Goal: Task Accomplishment & Management: Use online tool/utility

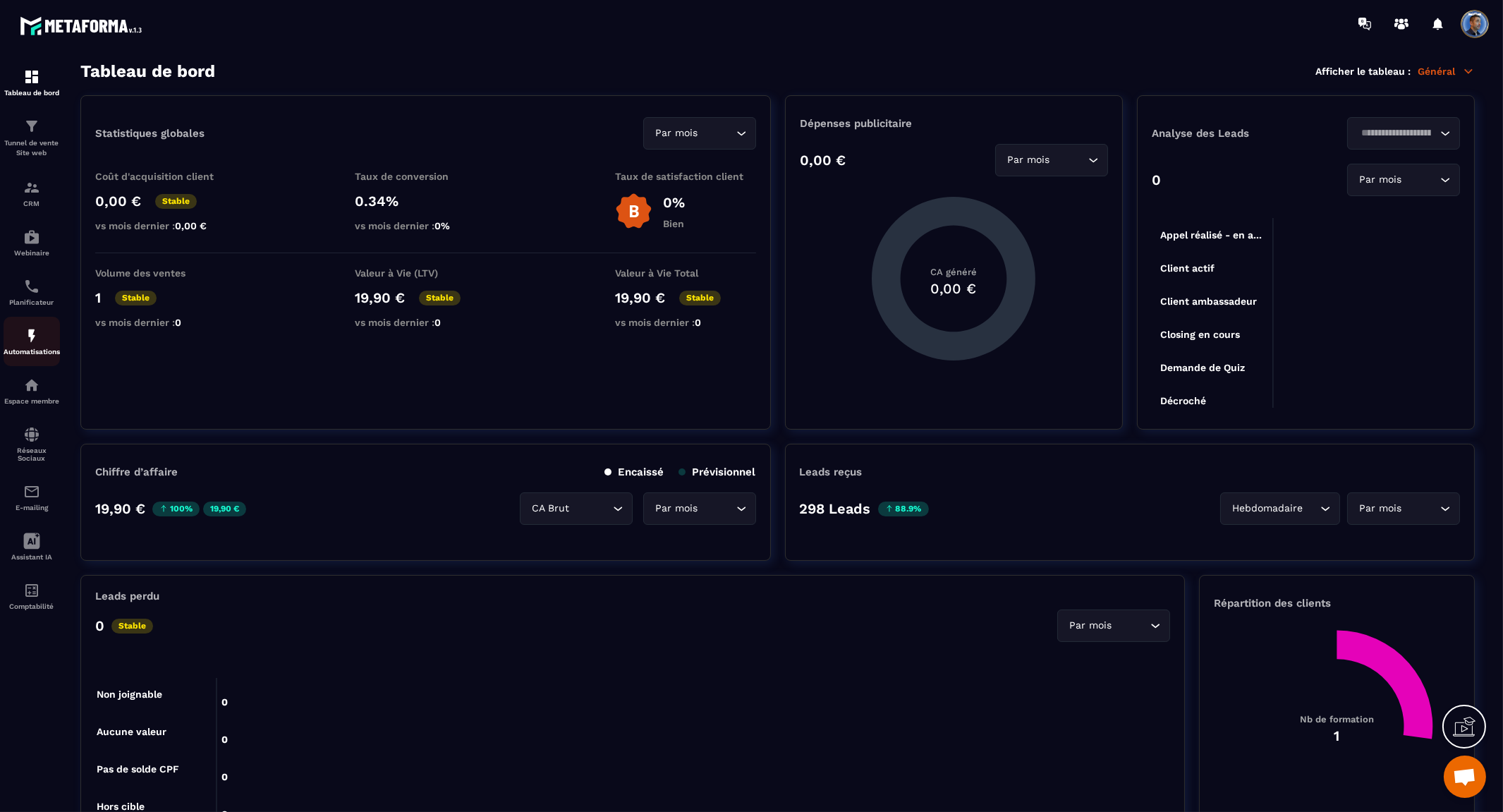
scroll to position [7035, 0]
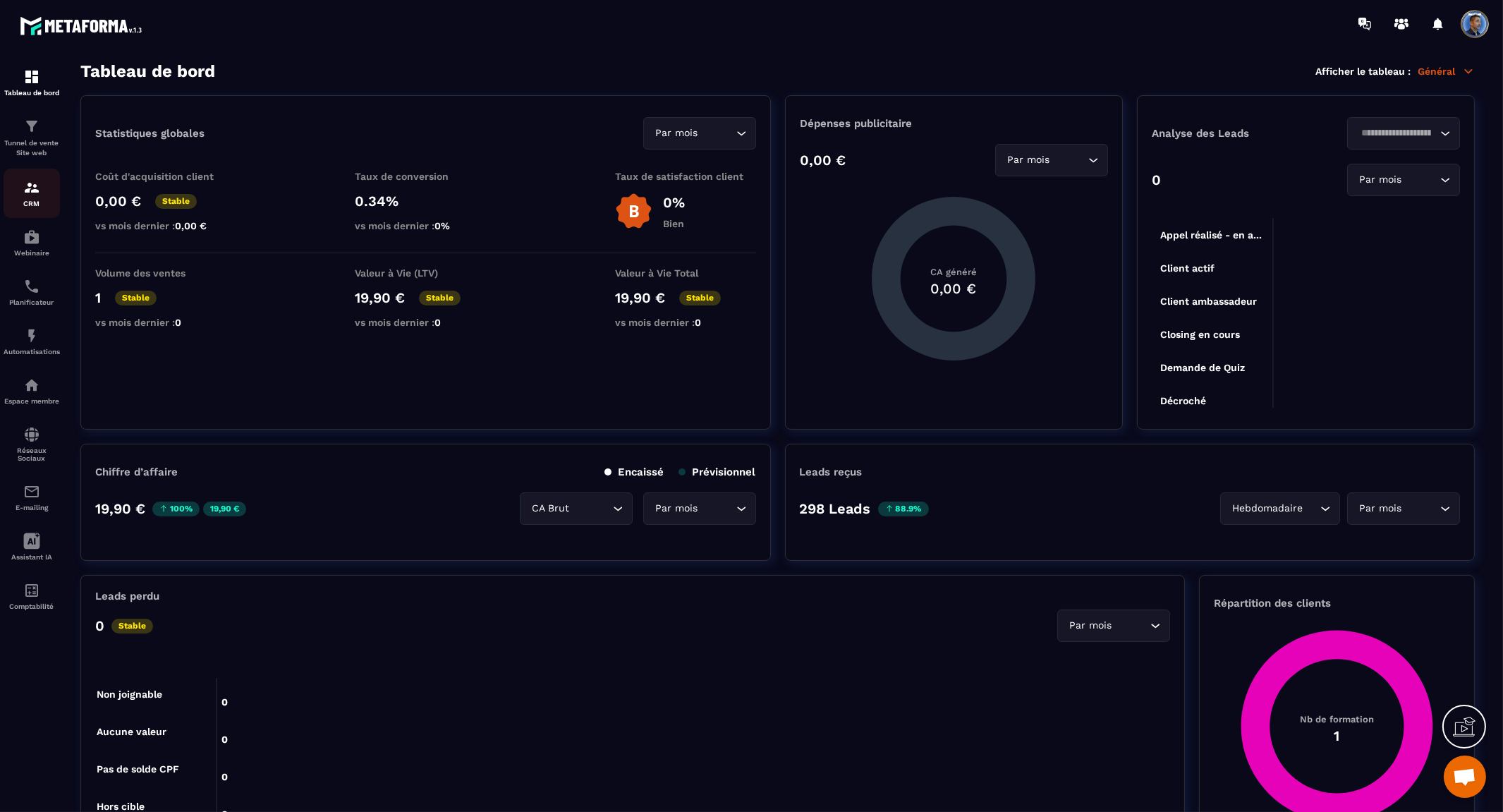
click at [29, 198] on div "CRM" at bounding box center [31, 193] width 56 height 29
click at [32, 191] on img at bounding box center [31, 187] width 17 height 17
click at [30, 130] on img at bounding box center [31, 126] width 17 height 17
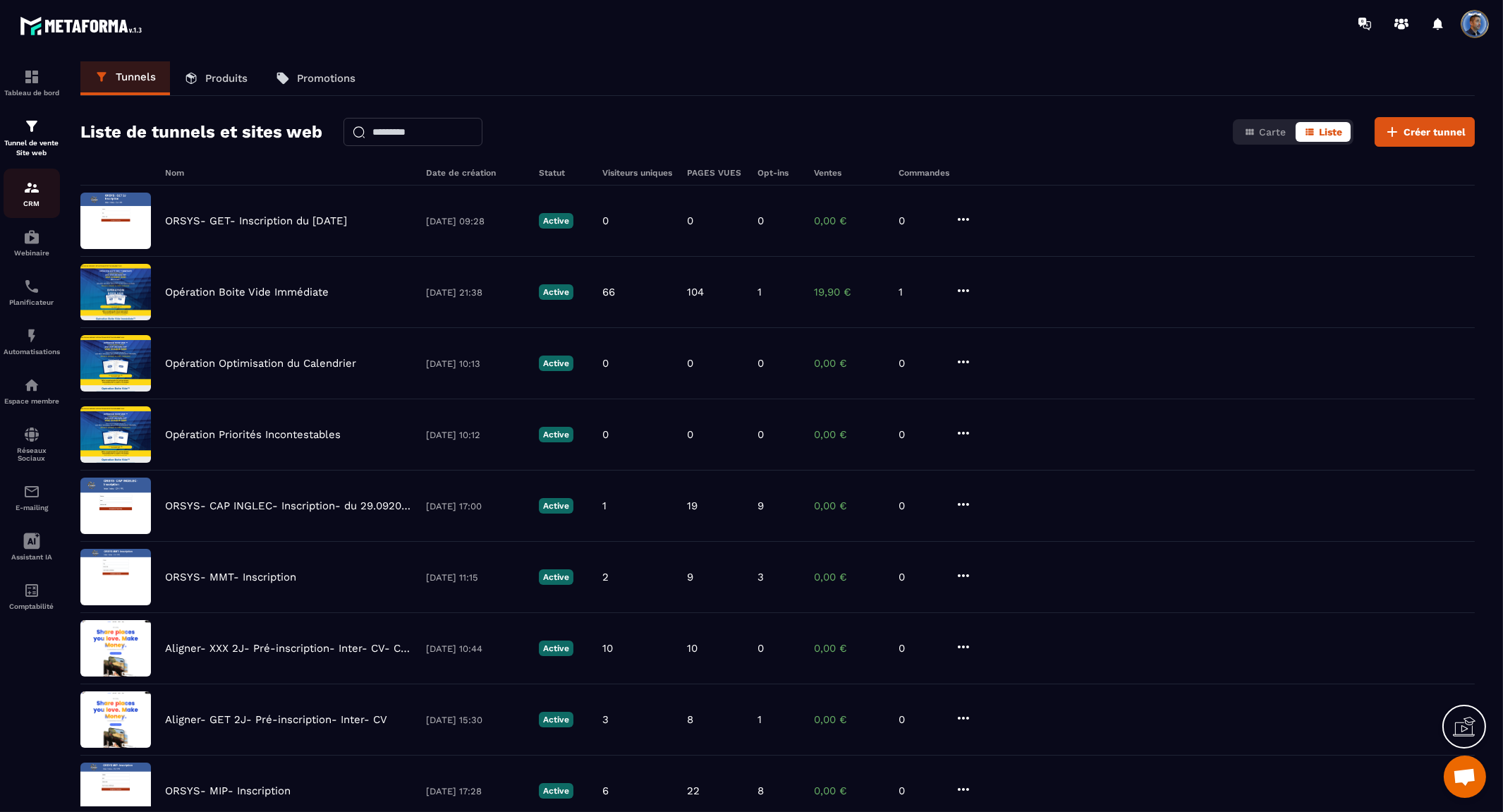
click at [29, 189] on img at bounding box center [31, 187] width 17 height 17
click at [32, 194] on img at bounding box center [31, 187] width 17 height 17
click at [32, 247] on div "Webinaire" at bounding box center [31, 242] width 56 height 29
click at [31, 245] on div "Webinaire" at bounding box center [31, 242] width 56 height 29
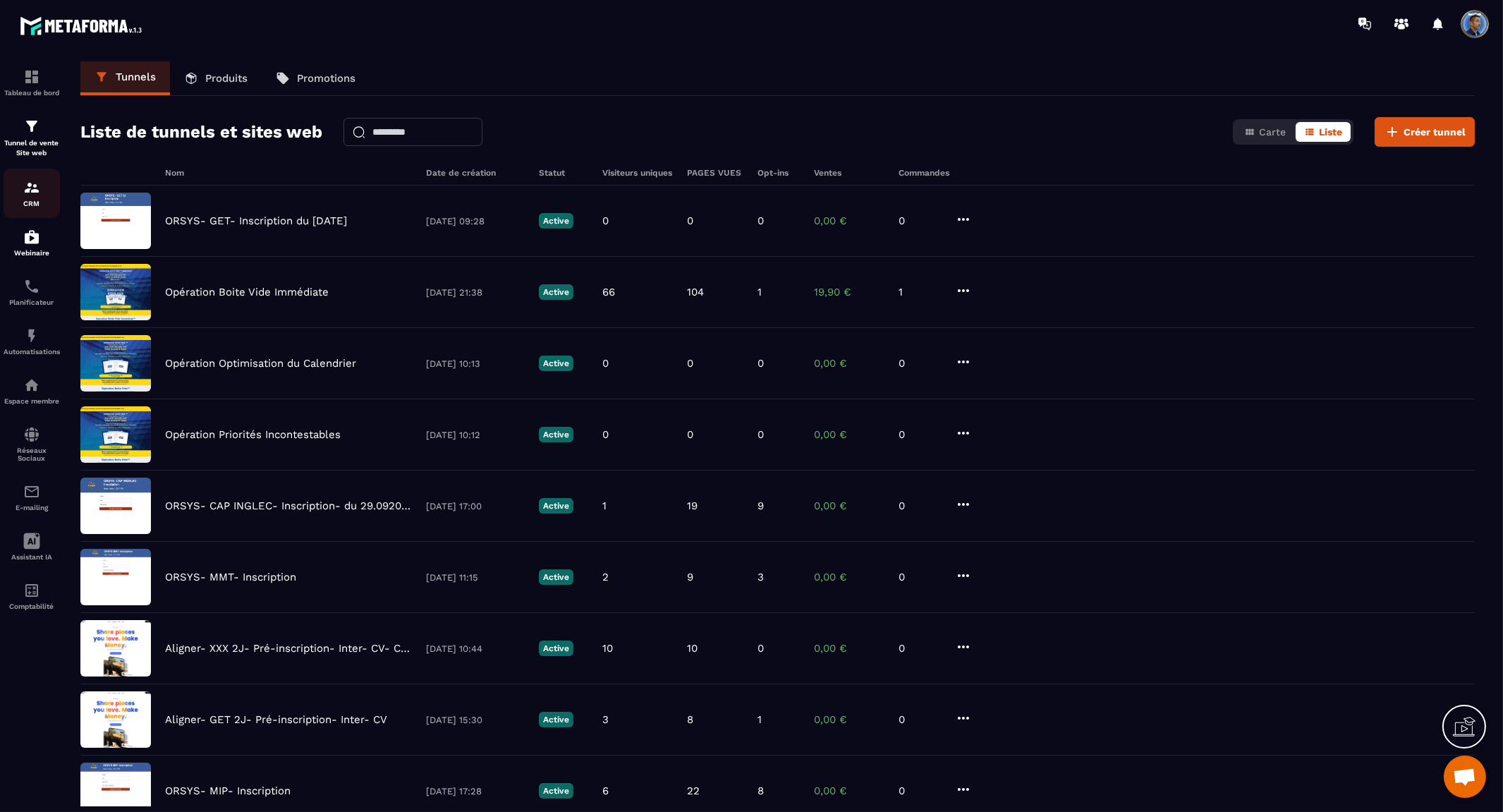
click at [29, 188] on img at bounding box center [31, 187] width 17 height 17
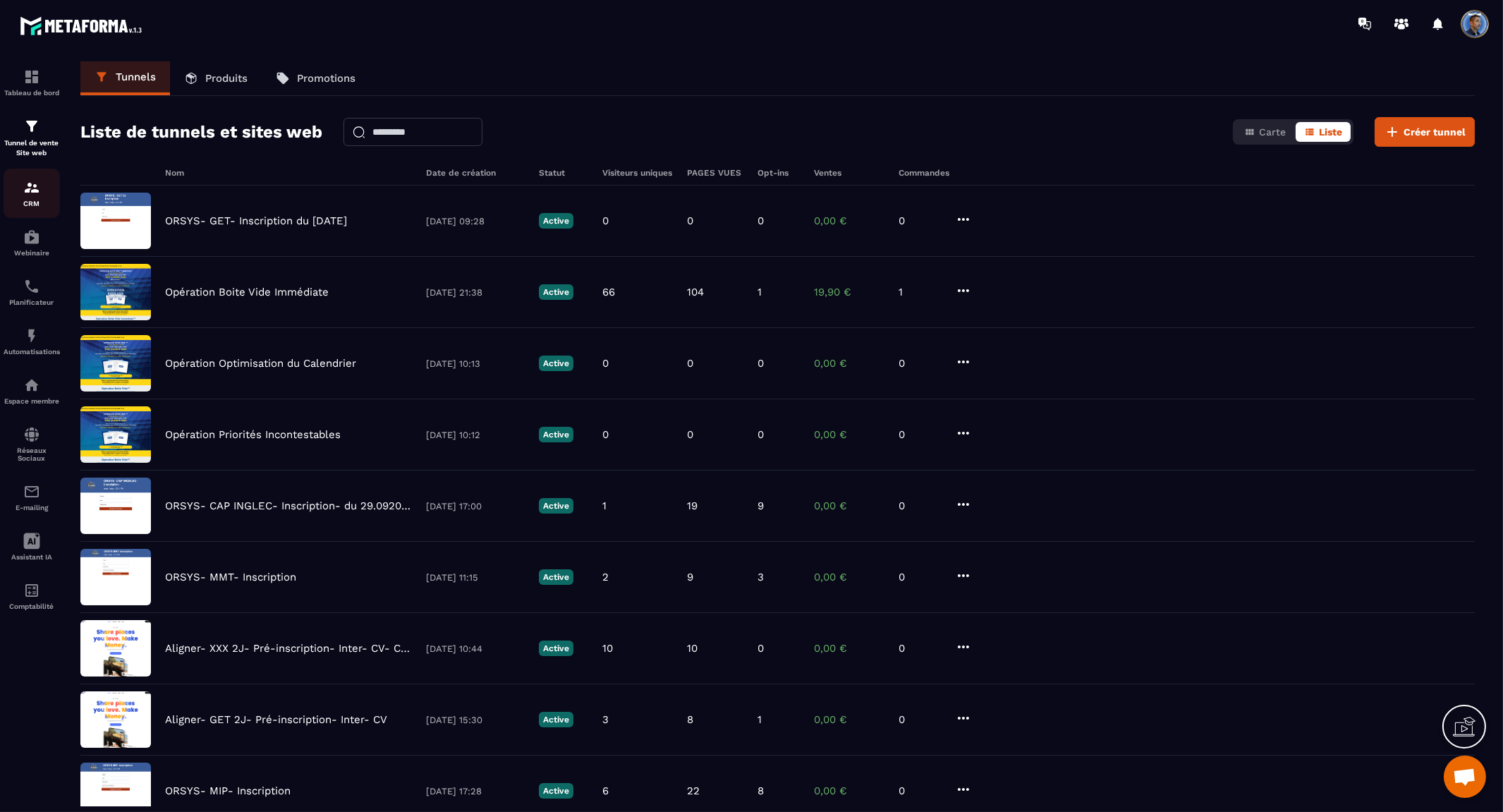
click at [29, 188] on img at bounding box center [31, 187] width 17 height 17
click at [38, 79] on img at bounding box center [31, 77] width 17 height 17
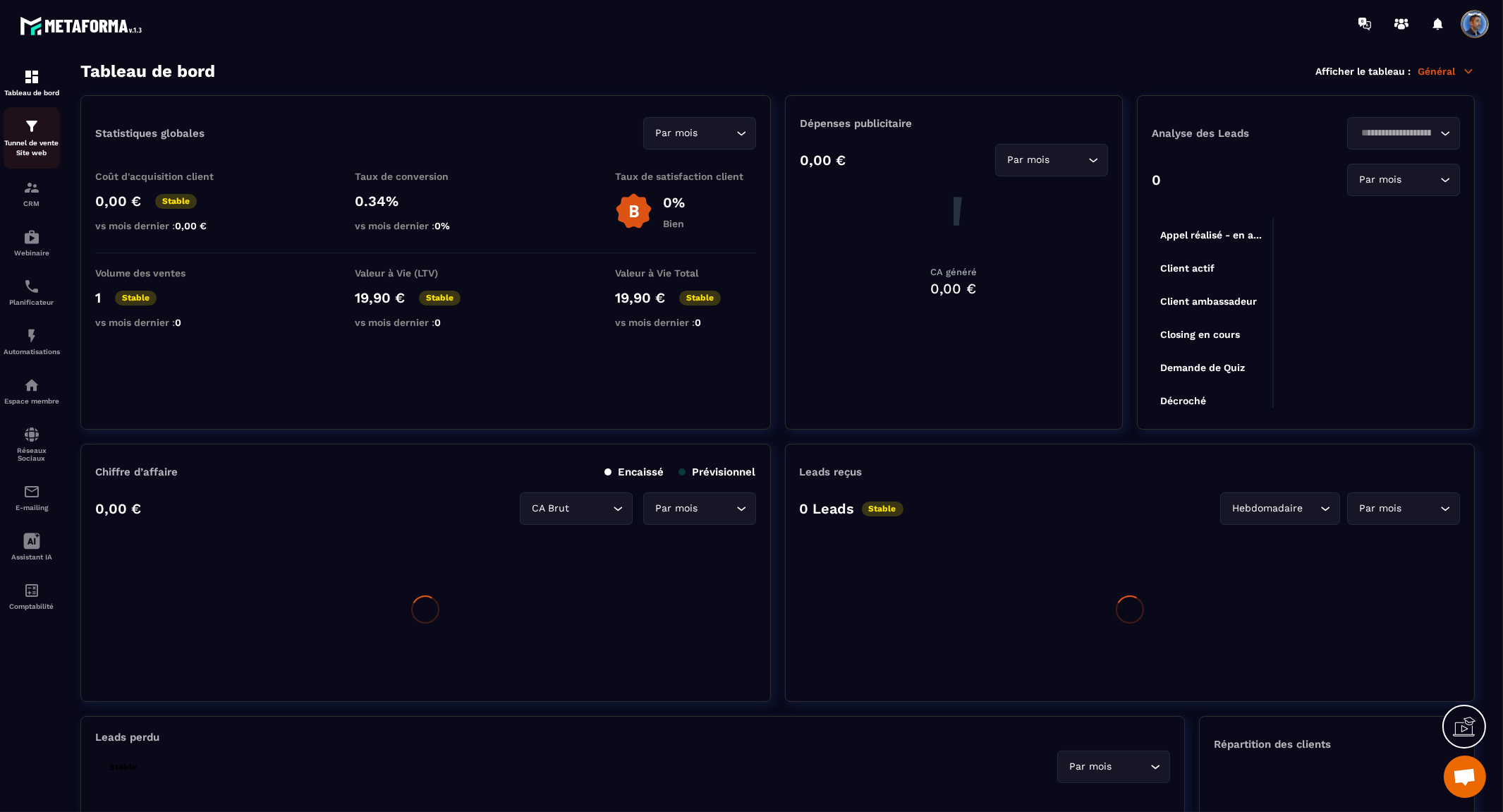
click at [30, 136] on div "Tunnel de vente Site web" at bounding box center [31, 137] width 56 height 40
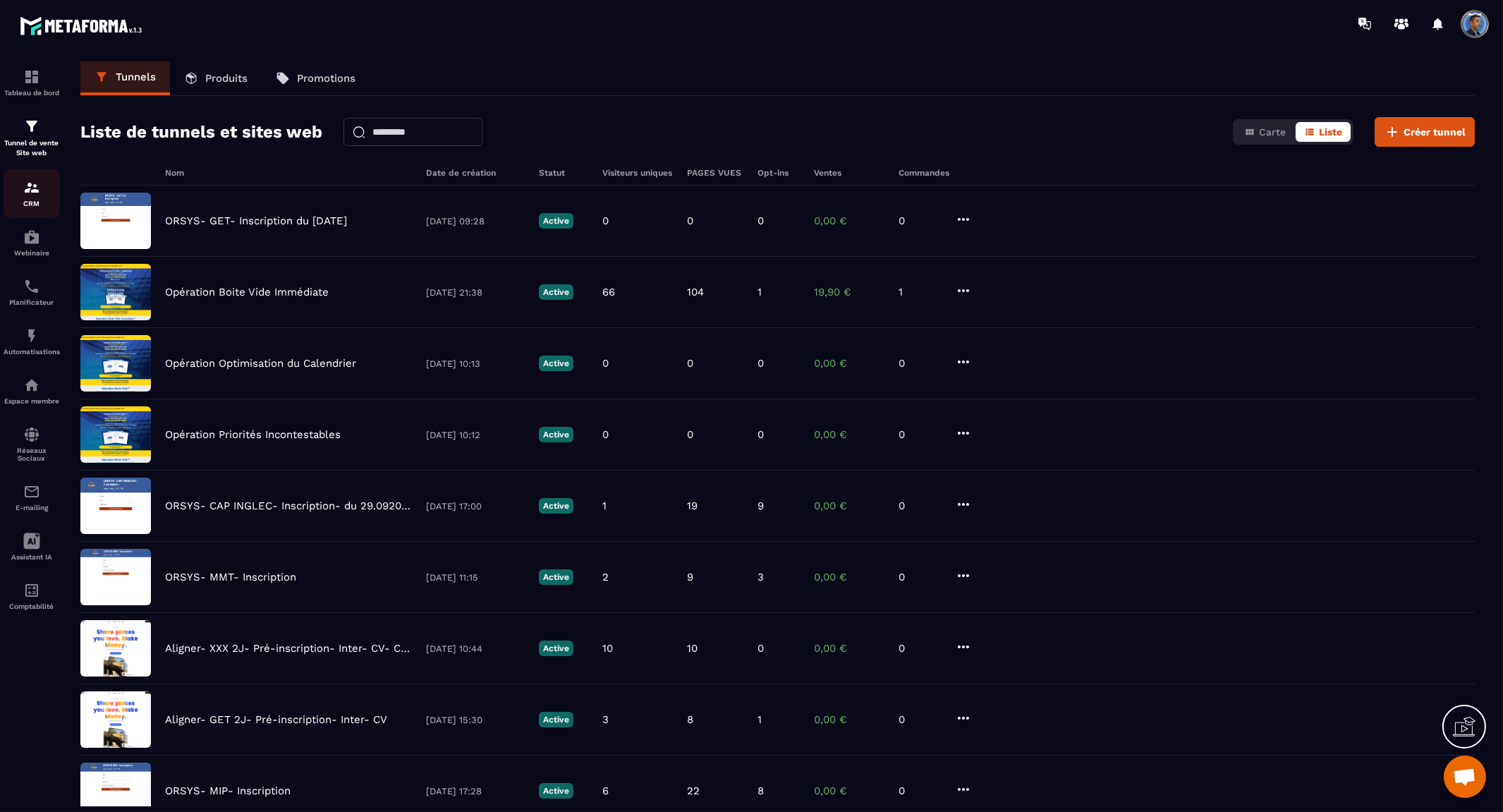
click at [40, 198] on div "CRM" at bounding box center [31, 193] width 56 height 29
click at [34, 200] on p "CRM" at bounding box center [31, 203] width 56 height 8
click at [29, 245] on div "Webinaire" at bounding box center [31, 242] width 56 height 29
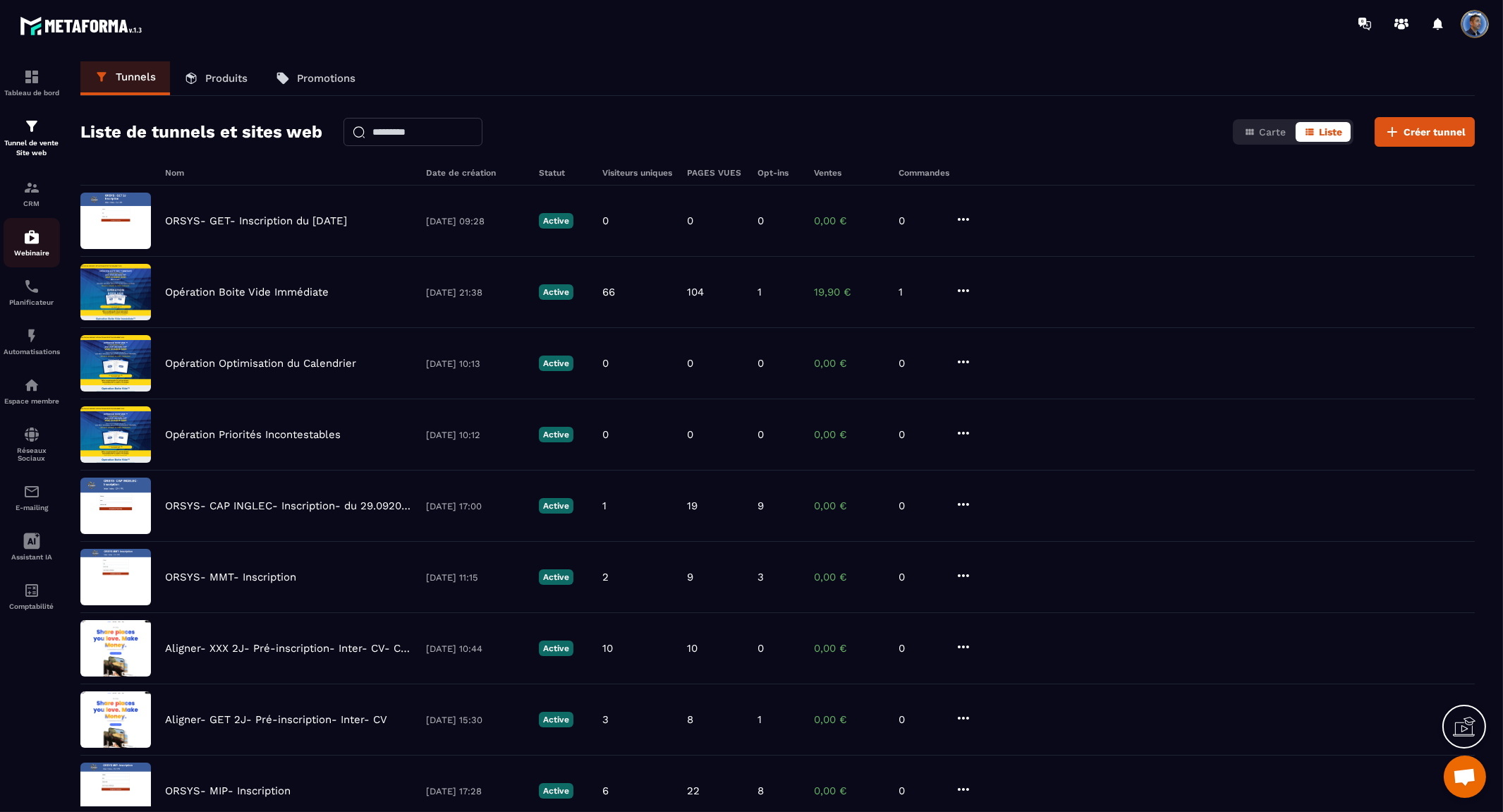
click at [29, 245] on div "Webinaire" at bounding box center [31, 242] width 56 height 29
click at [39, 295] on div "Planificateur" at bounding box center [31, 292] width 56 height 29
click at [39, 335] on img at bounding box center [31, 335] width 17 height 17
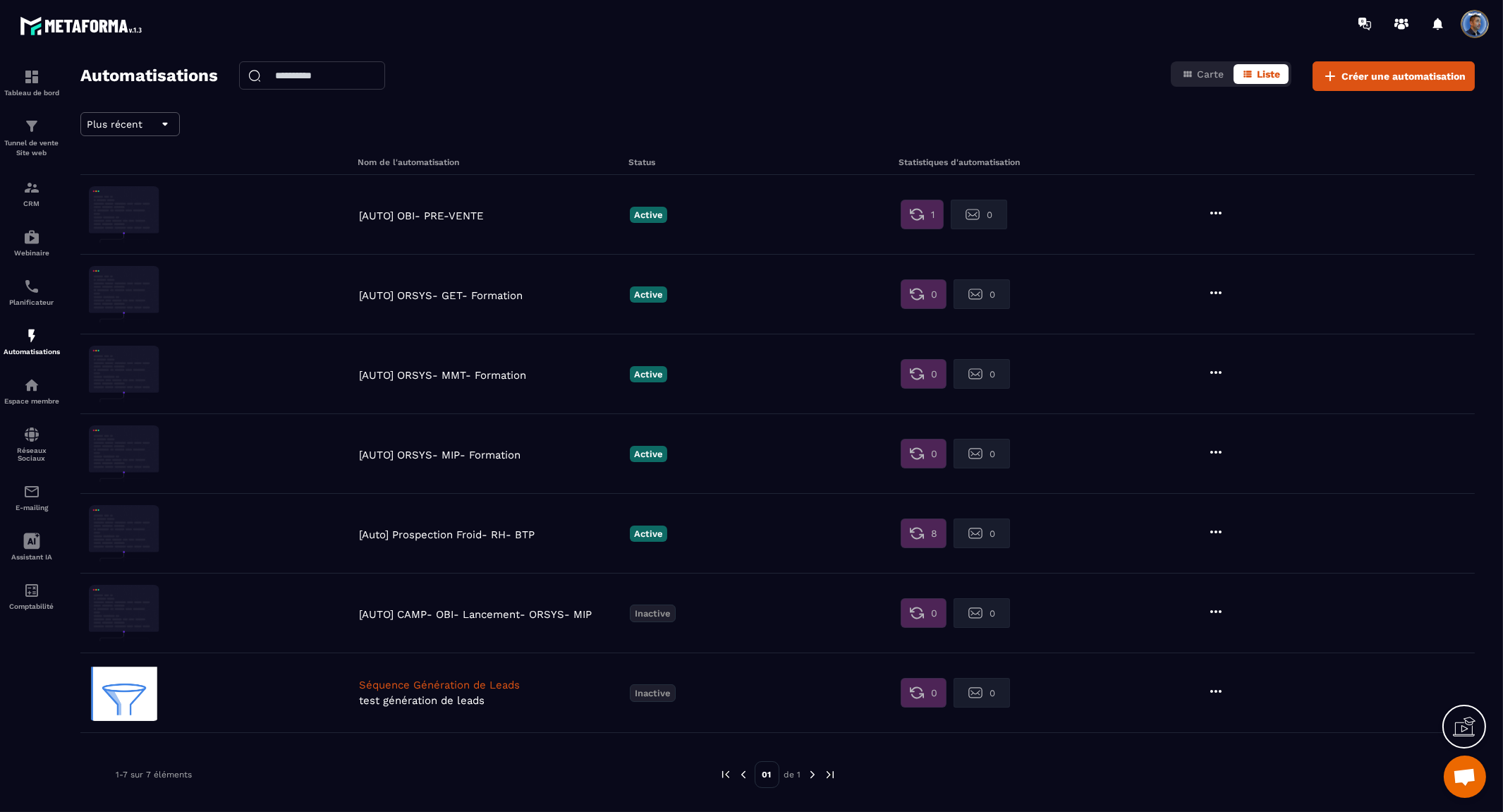
click at [455, 217] on p "[AUTO] OBI- PRE-VENTE" at bounding box center [491, 216] width 264 height 12
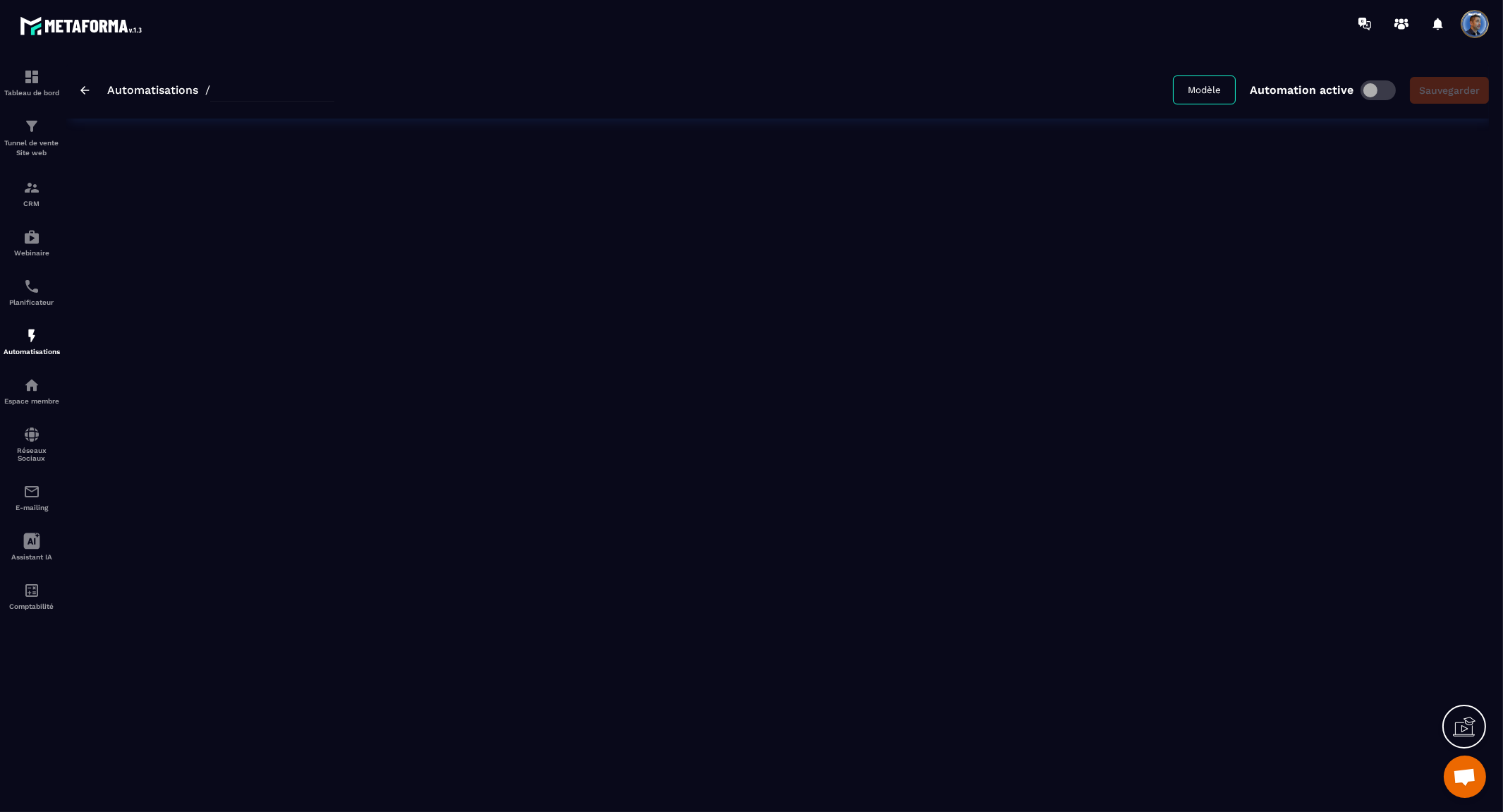
type input "**********"
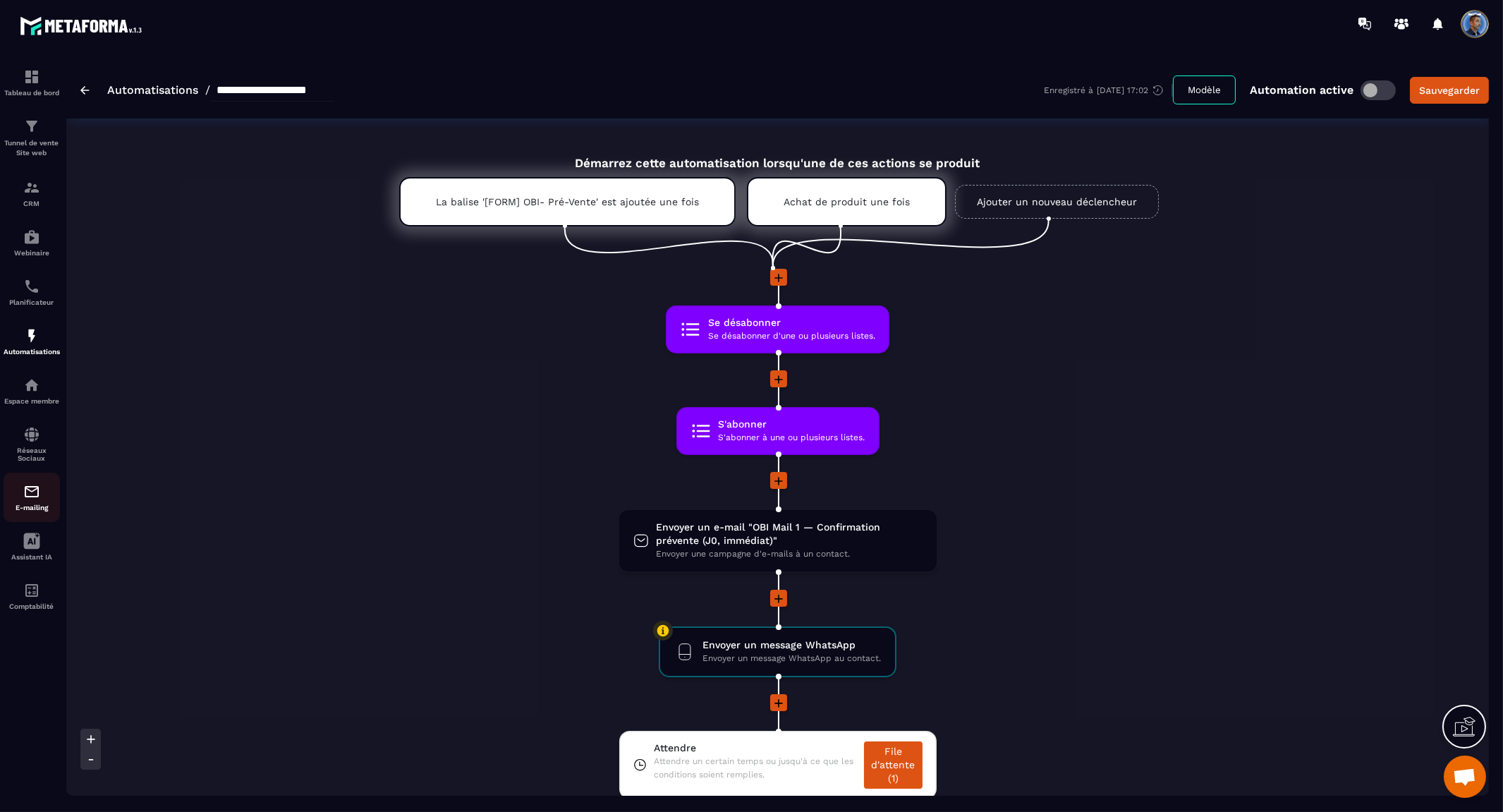
click at [37, 498] on img at bounding box center [31, 491] width 17 height 17
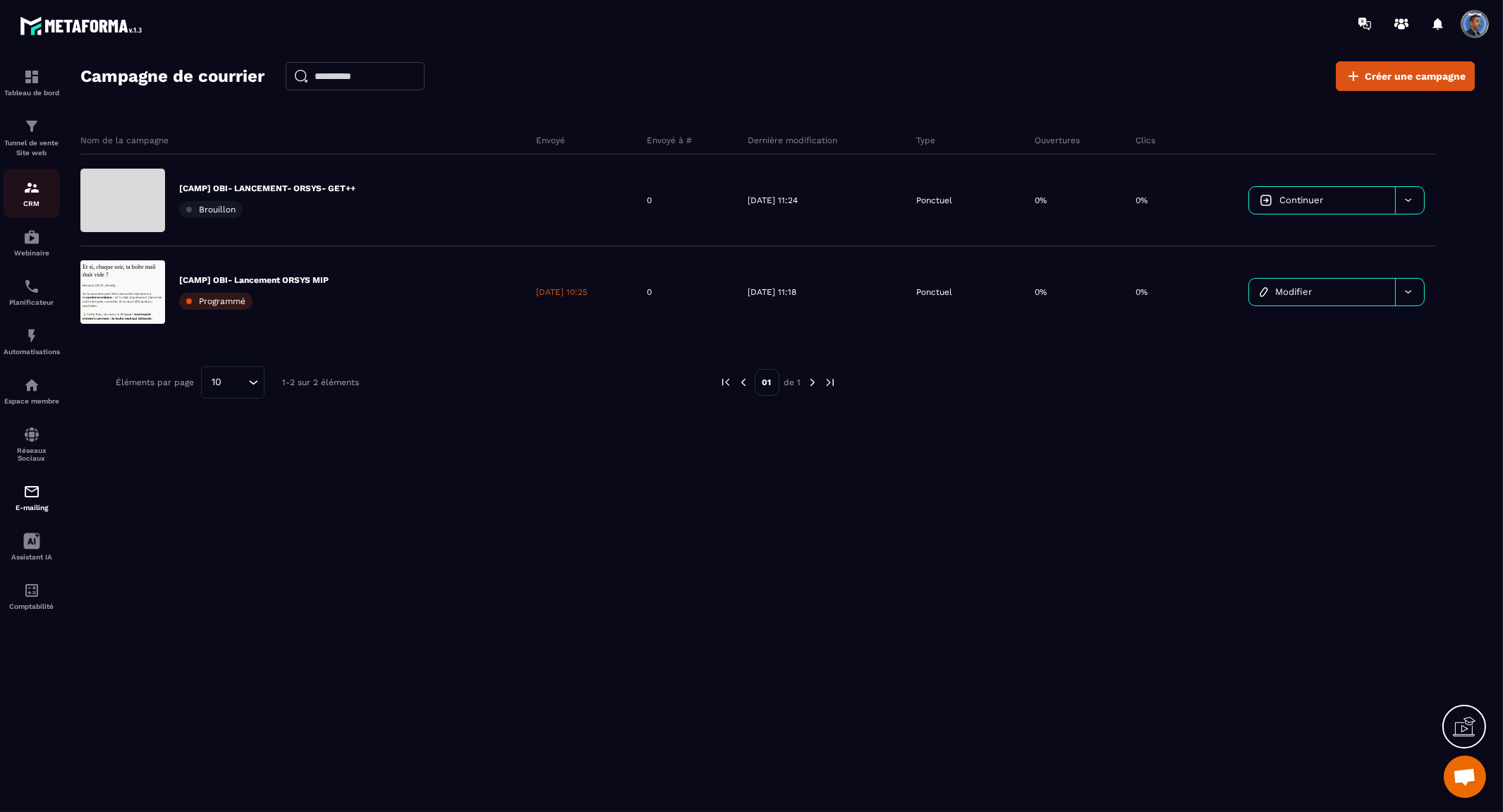
click at [38, 185] on img at bounding box center [31, 187] width 17 height 17
click at [30, 191] on img at bounding box center [31, 187] width 17 height 17
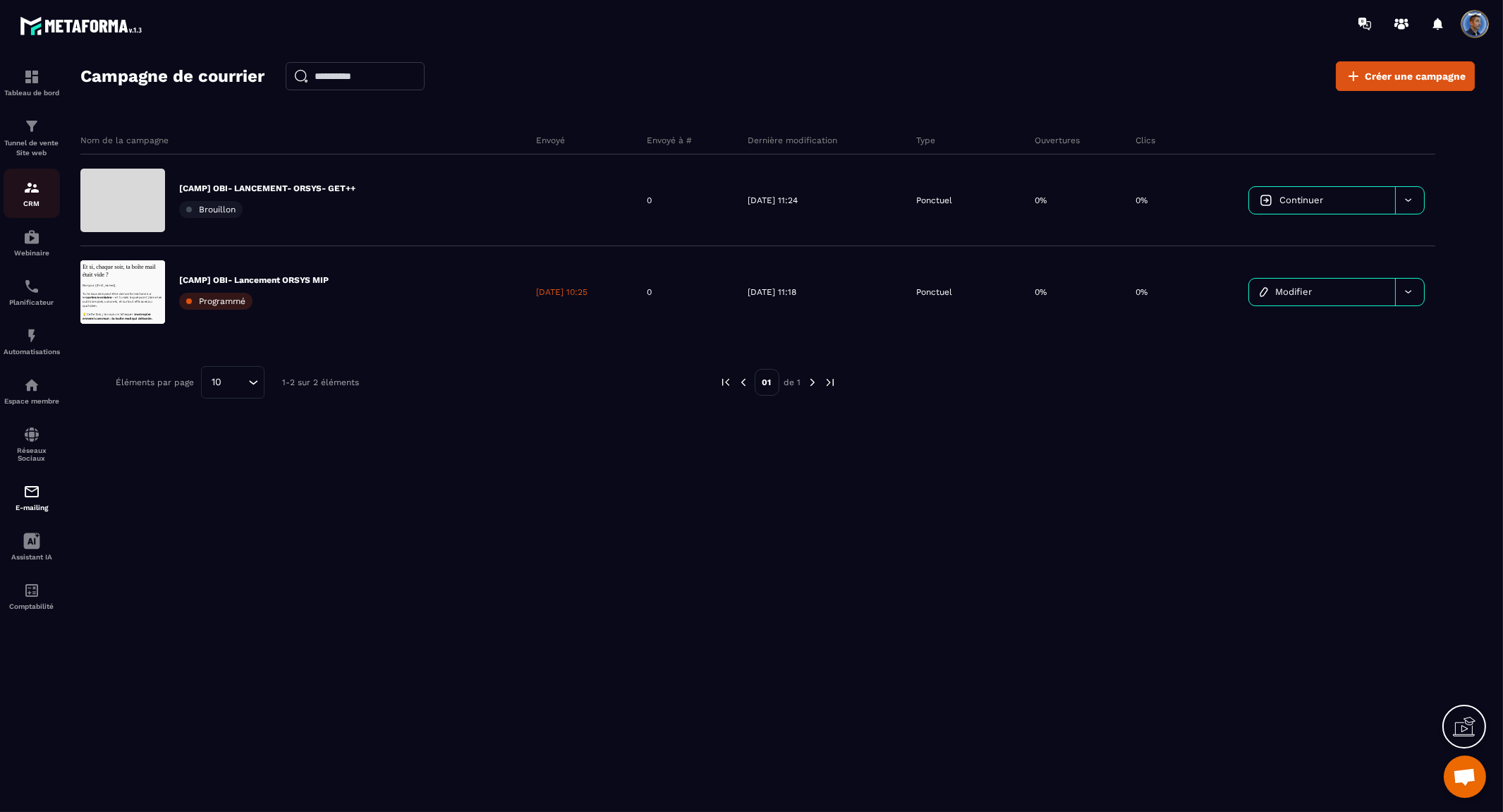
click at [30, 191] on img at bounding box center [31, 187] width 17 height 17
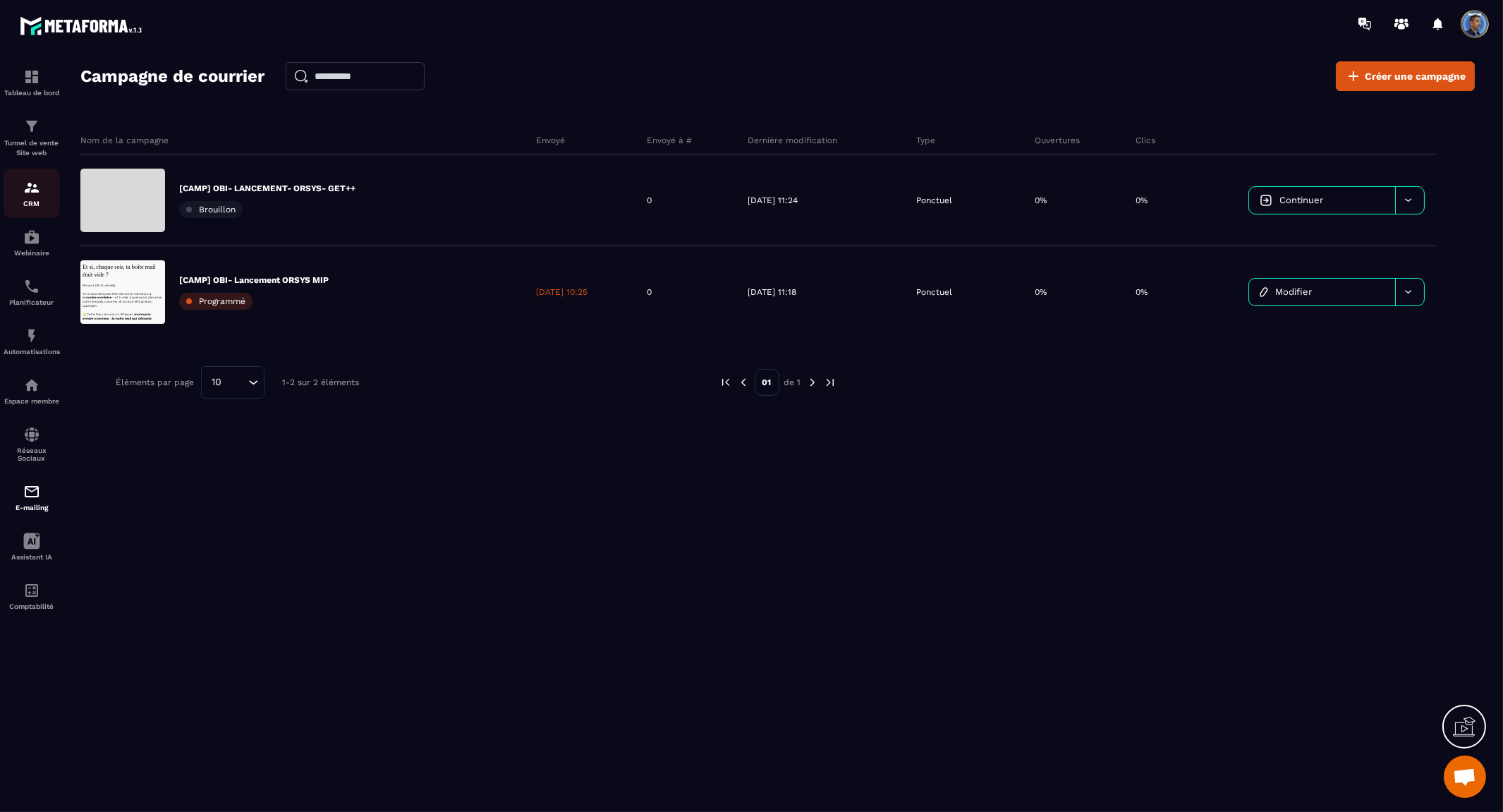
click at [30, 191] on img at bounding box center [31, 187] width 17 height 17
click at [34, 185] on img at bounding box center [31, 187] width 17 height 17
click at [34, 191] on img at bounding box center [31, 187] width 17 height 17
click at [33, 194] on img at bounding box center [31, 187] width 17 height 17
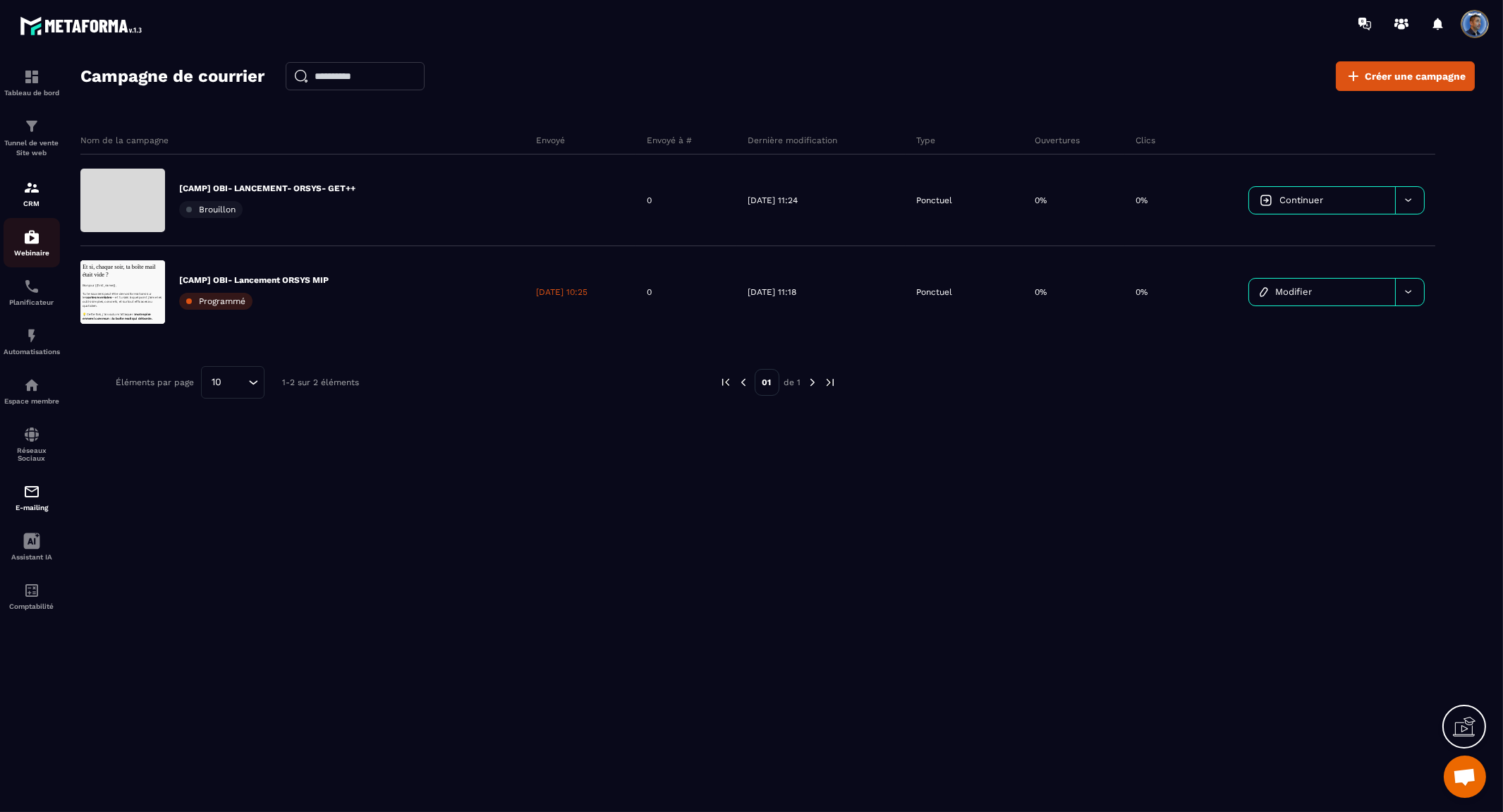
click at [29, 247] on div "Webinaire" at bounding box center [31, 242] width 56 height 29
click at [33, 241] on img at bounding box center [31, 236] width 17 height 17
click at [44, 546] on div "Assistant IA" at bounding box center [31, 546] width 56 height 29
click at [37, 588] on img at bounding box center [31, 590] width 17 height 17
click at [32, 137] on div "Tunnel de vente Site web" at bounding box center [31, 137] width 56 height 40
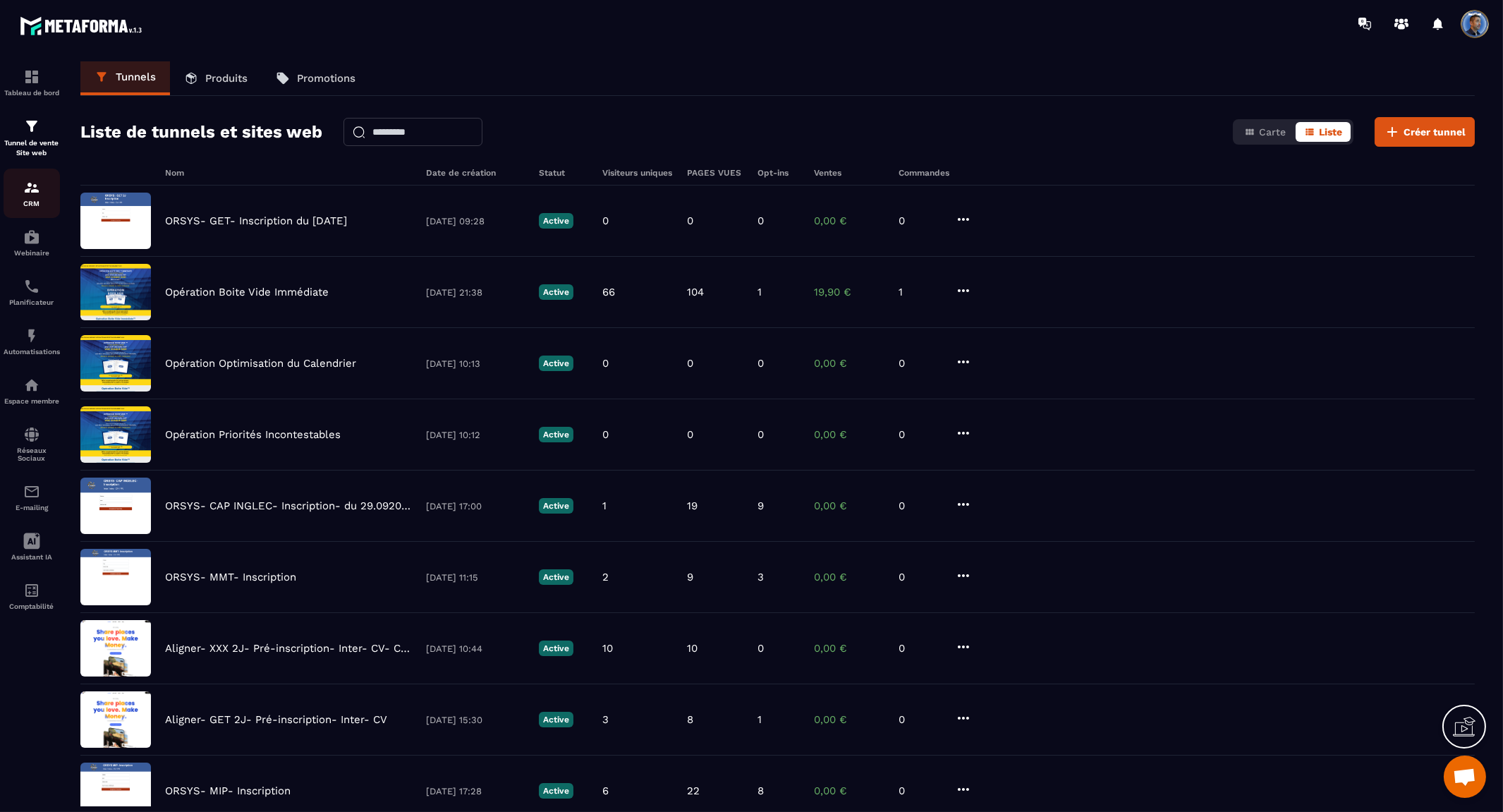
click at [29, 193] on img at bounding box center [31, 187] width 17 height 17
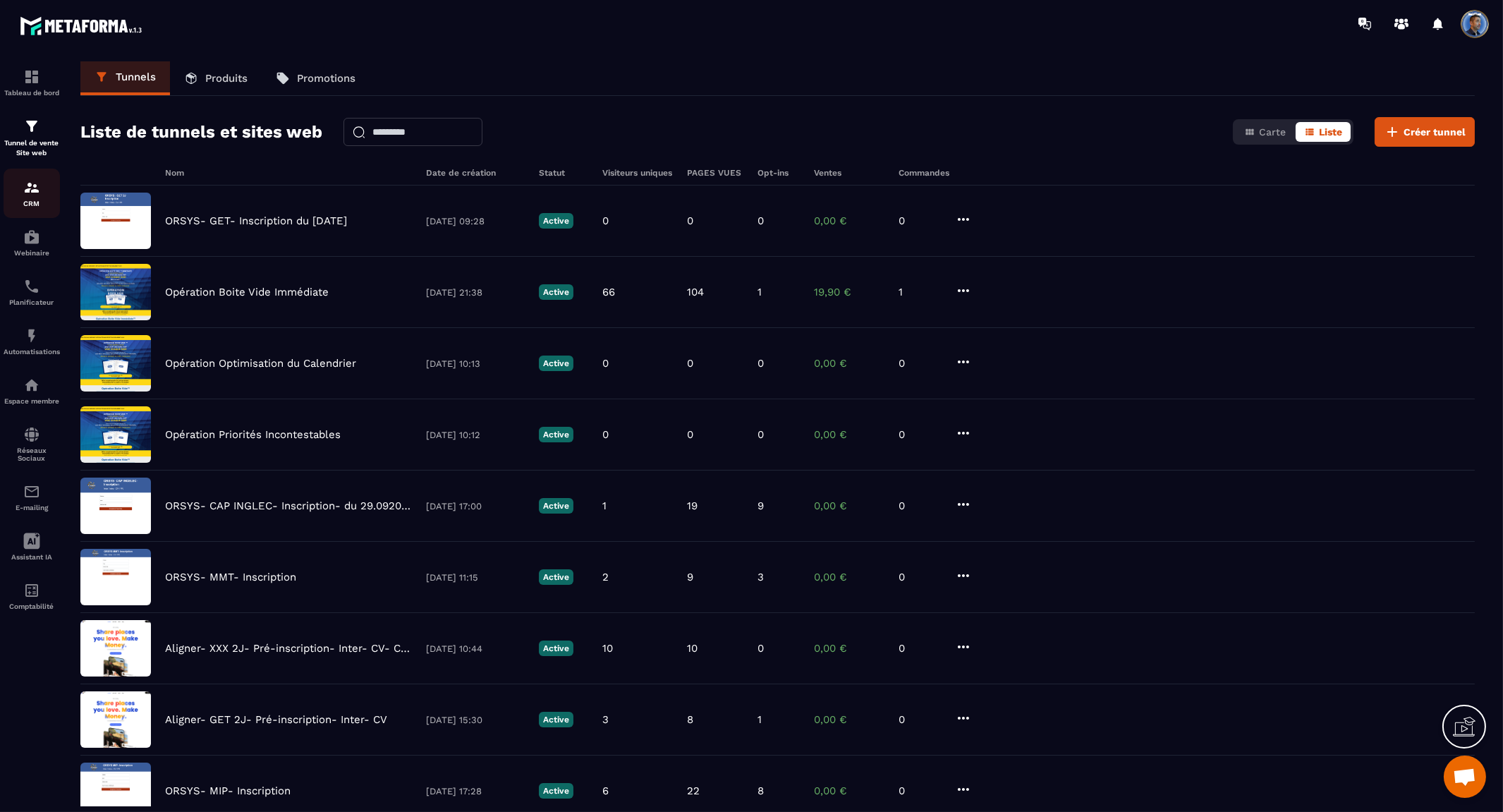
click at [29, 193] on img at bounding box center [31, 187] width 17 height 17
click at [20, 185] on div "CRM" at bounding box center [31, 193] width 56 height 29
click at [33, 187] on img at bounding box center [31, 187] width 17 height 17
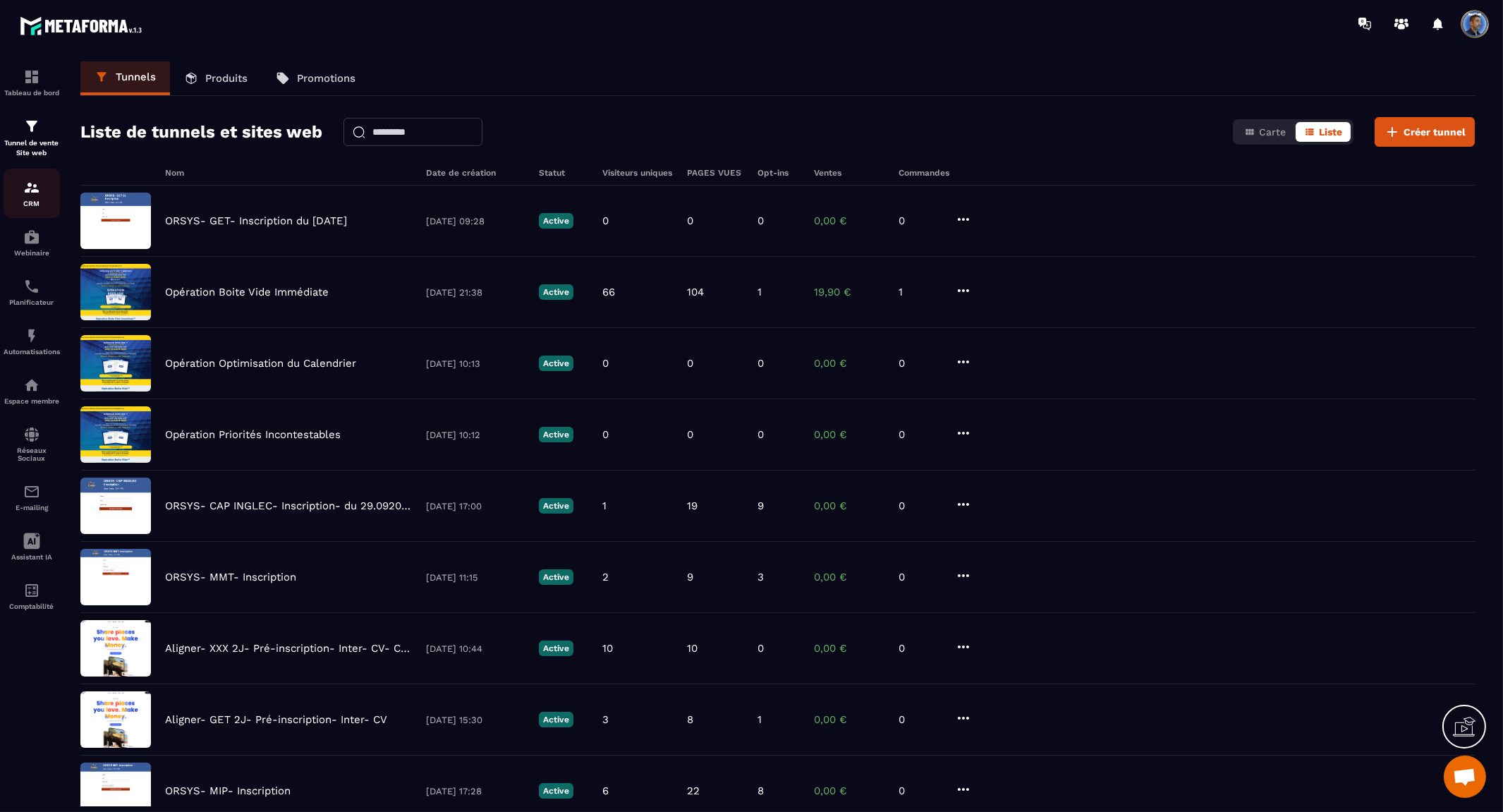
click at [33, 187] on img at bounding box center [31, 187] width 17 height 17
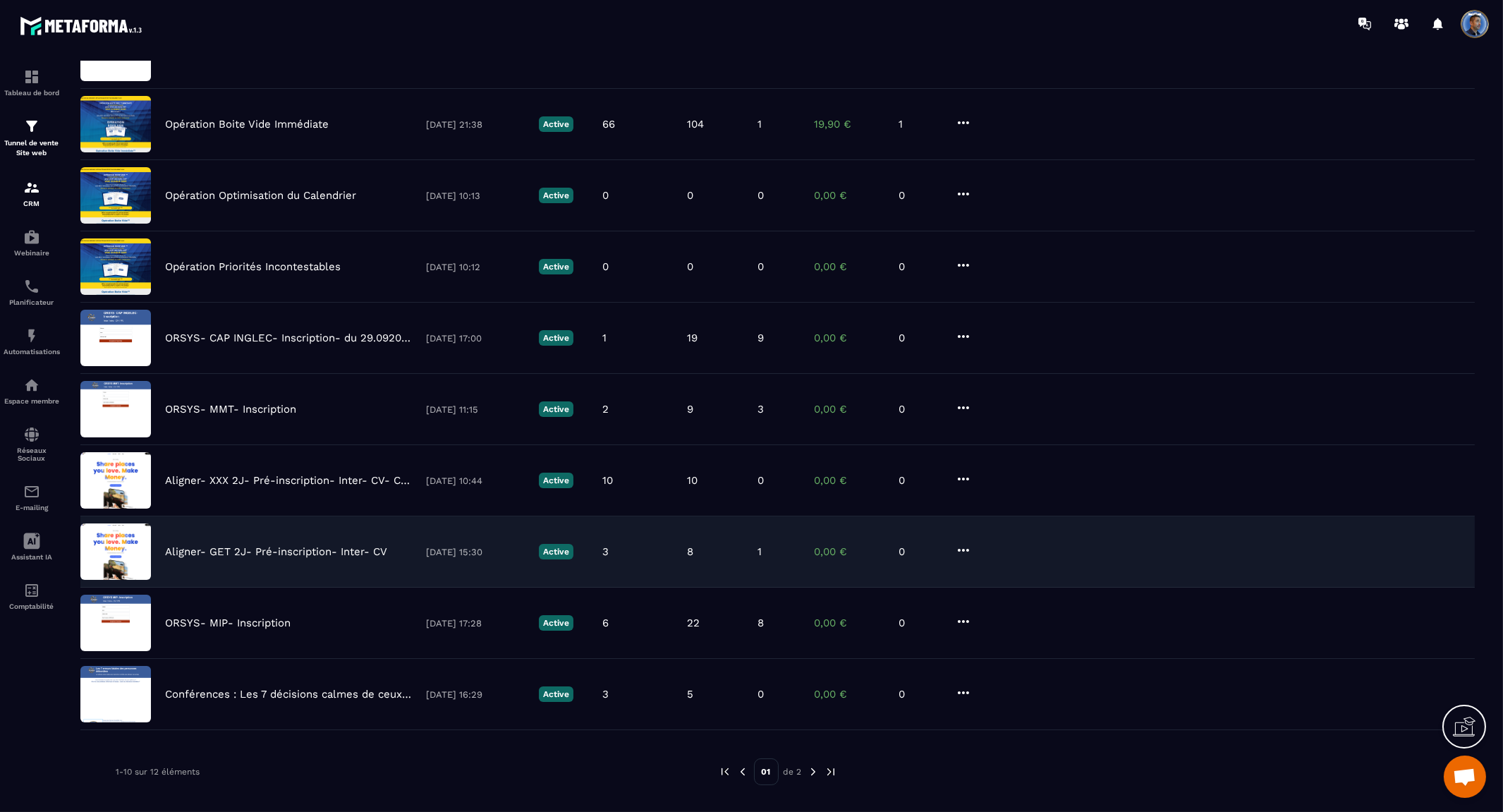
scroll to position [182, 0]
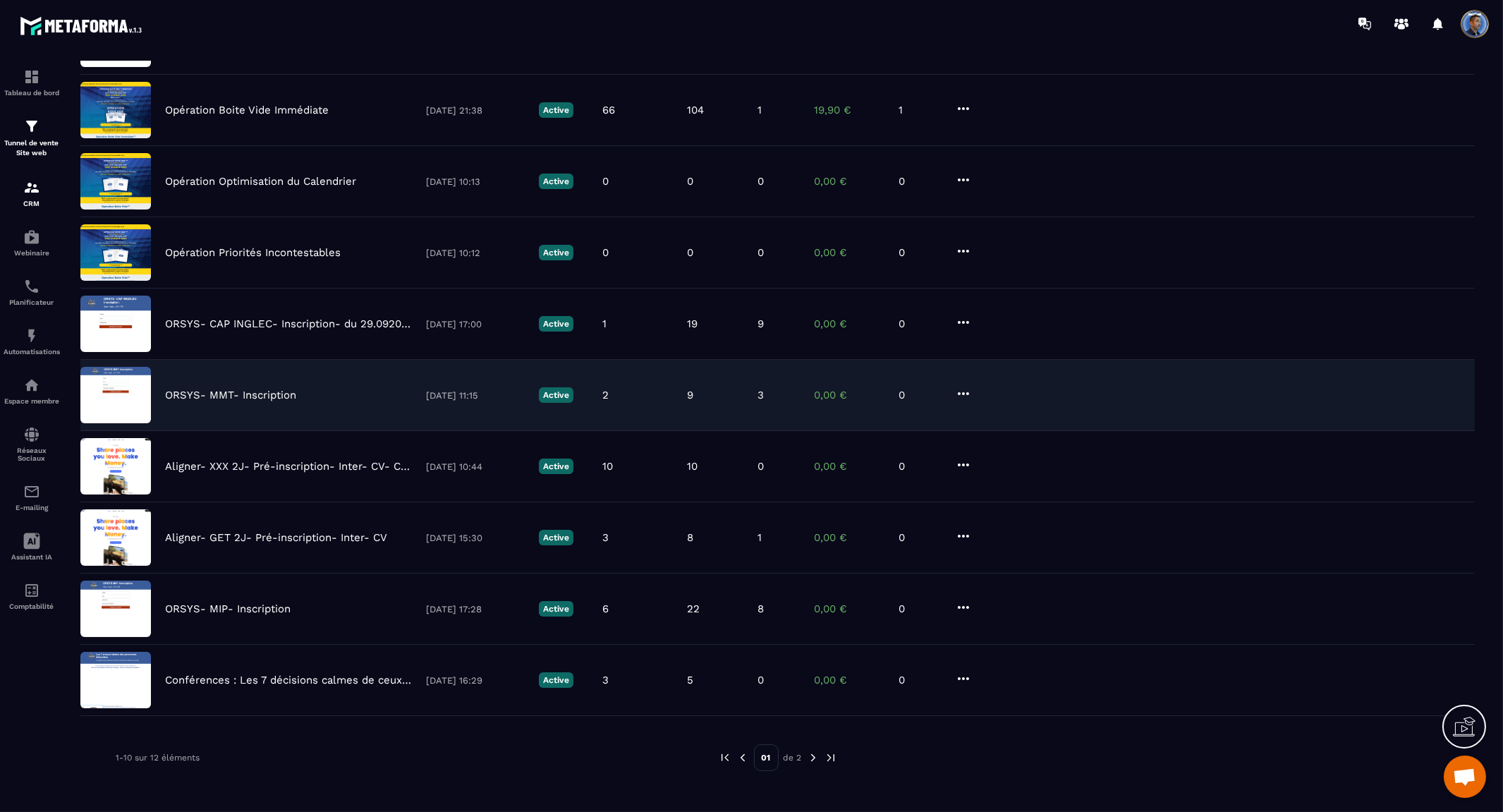
click at [259, 390] on p "ORSYS- MMT- Inscription" at bounding box center [230, 395] width 131 height 12
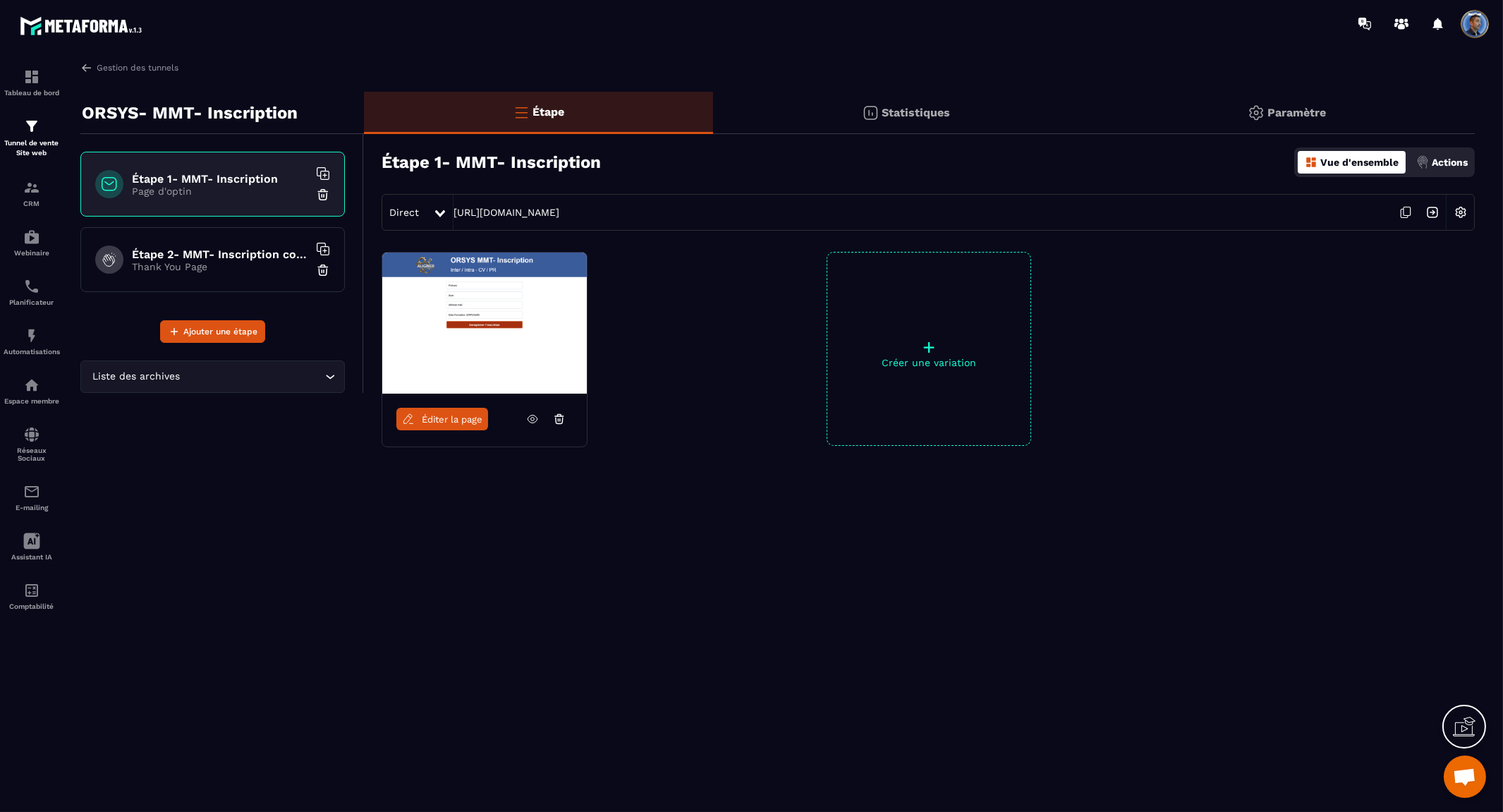
click at [557, 357] on img at bounding box center [484, 323] width 204 height 141
click at [462, 418] on span "Éditer la page" at bounding box center [452, 420] width 61 height 11
